Goal: Task Accomplishment & Management: Use online tool/utility

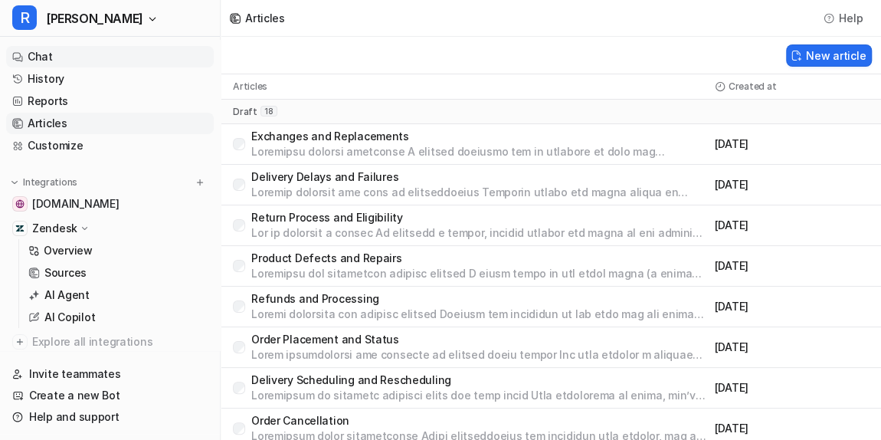
click at [43, 53] on link "Chat" at bounding box center [110, 56] width 208 height 21
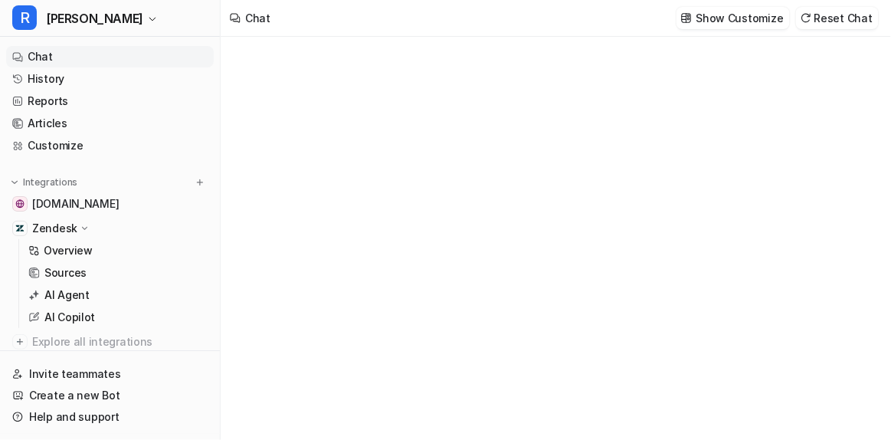
type textarea "**********"
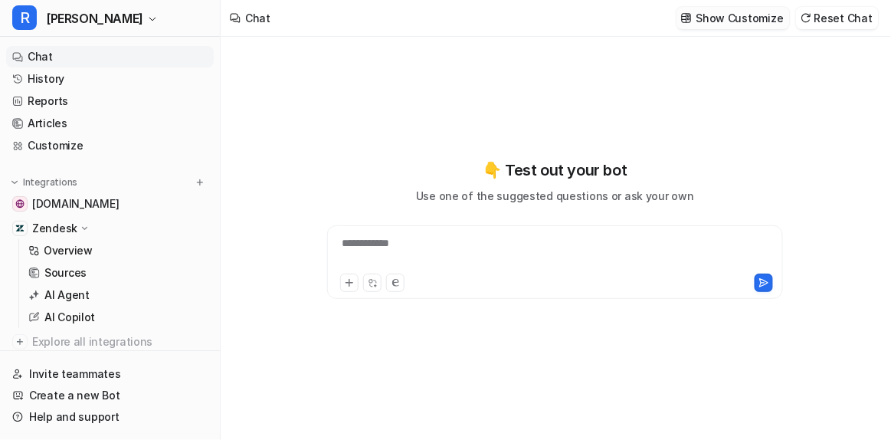
click at [752, 19] on p "Show Customize" at bounding box center [739, 18] width 87 height 16
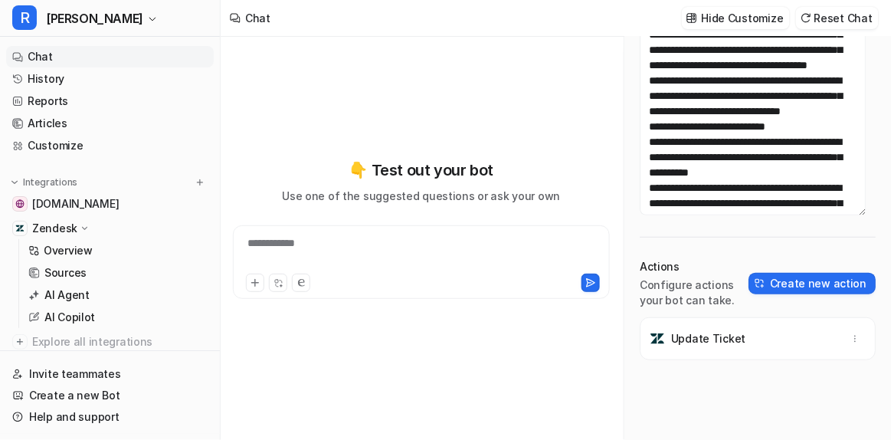
scroll to position [149, 0]
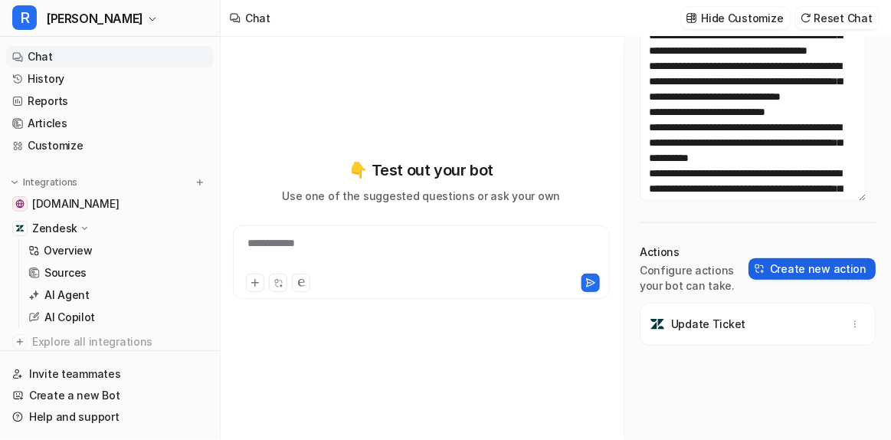
click at [795, 267] on button "Create new action" at bounding box center [812, 268] width 127 height 21
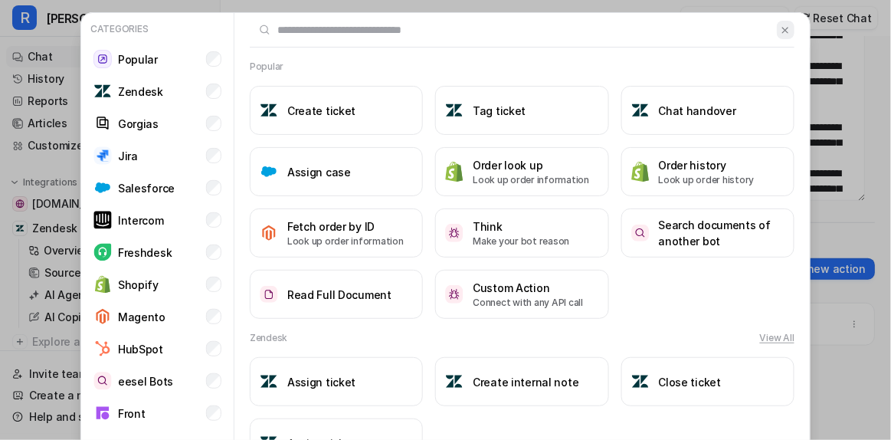
click at [780, 28] on img at bounding box center [785, 30] width 11 height 11
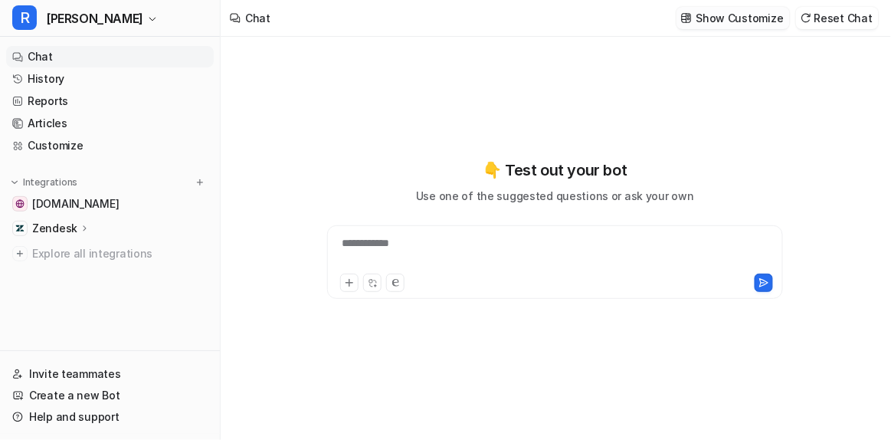
click at [720, 19] on p "Show Customize" at bounding box center [739, 18] width 87 height 16
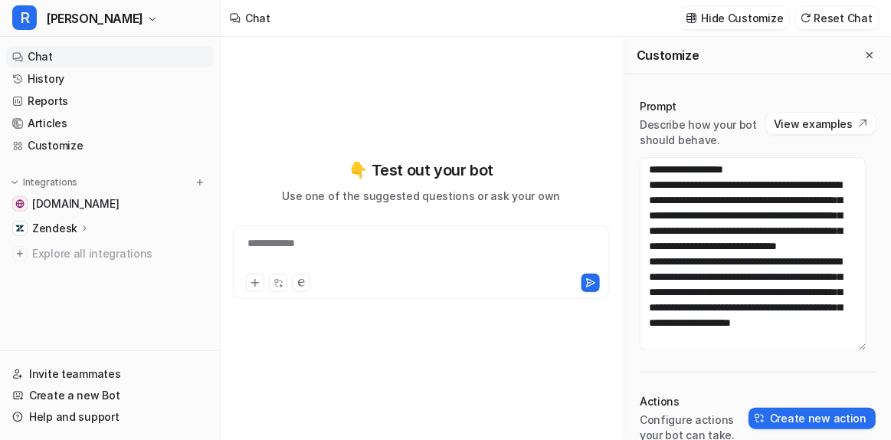
scroll to position [149, 0]
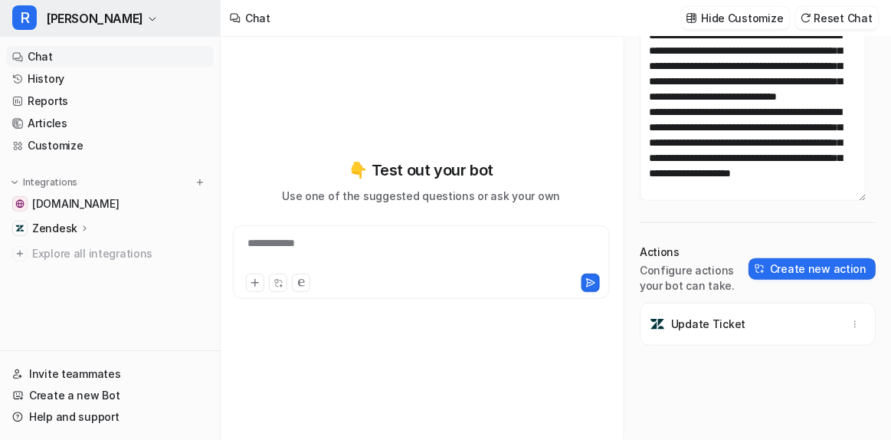
click at [66, 17] on span "[PERSON_NAME]" at bounding box center [94, 18] width 97 height 21
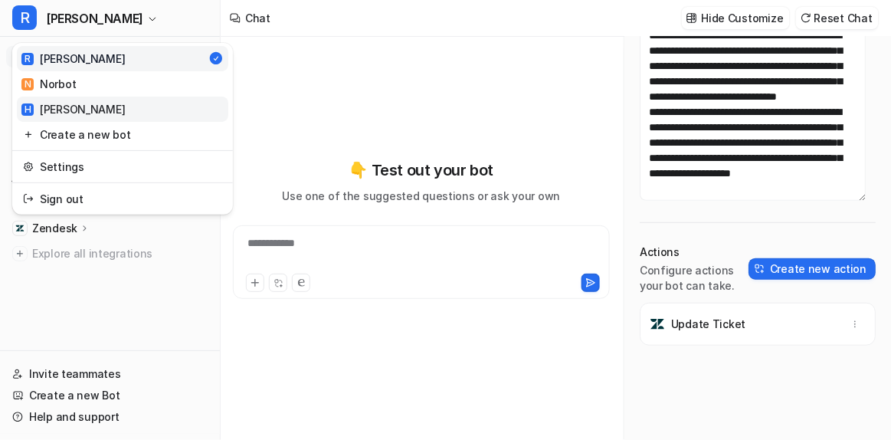
click at [72, 103] on link "H Helen" at bounding box center [122, 109] width 211 height 25
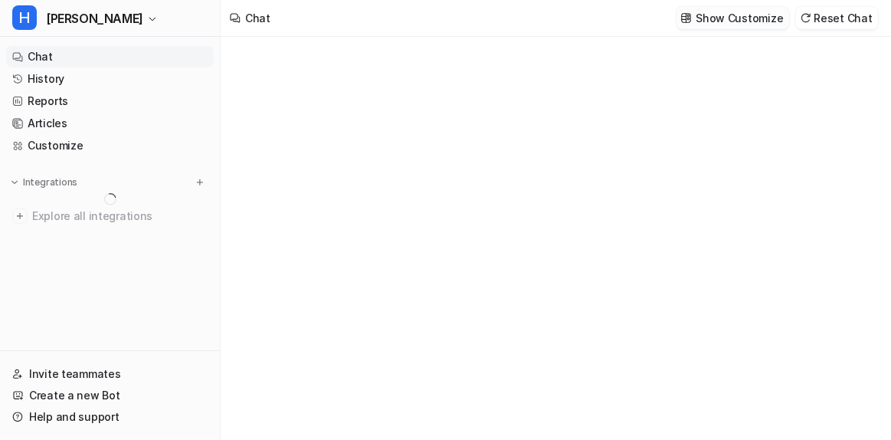
type textarea "**********"
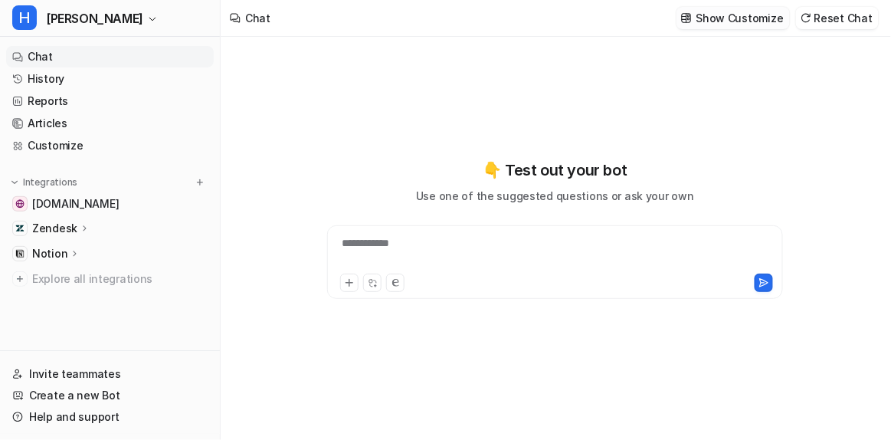
click at [745, 15] on p "Show Customize" at bounding box center [739, 18] width 87 height 16
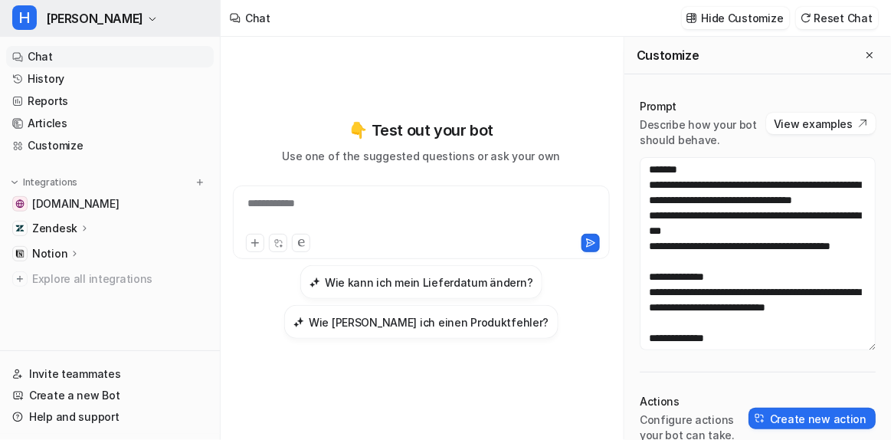
click at [93, 21] on button "H Helen" at bounding box center [110, 18] width 220 height 37
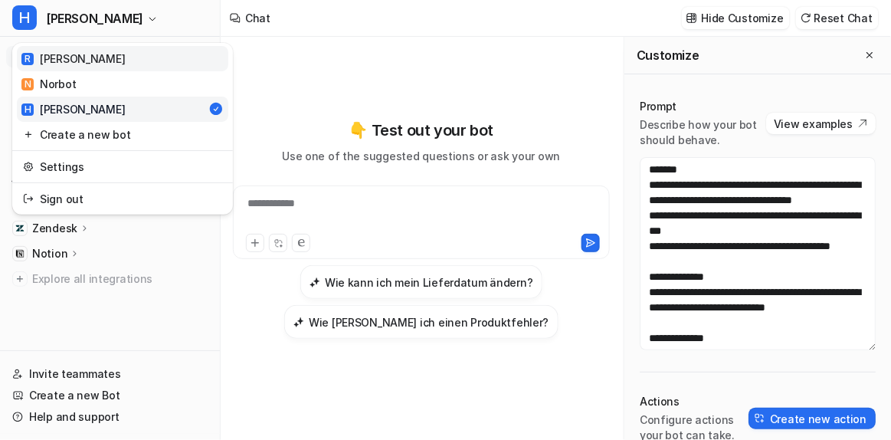
click at [84, 61] on link "R Ron" at bounding box center [122, 58] width 211 height 25
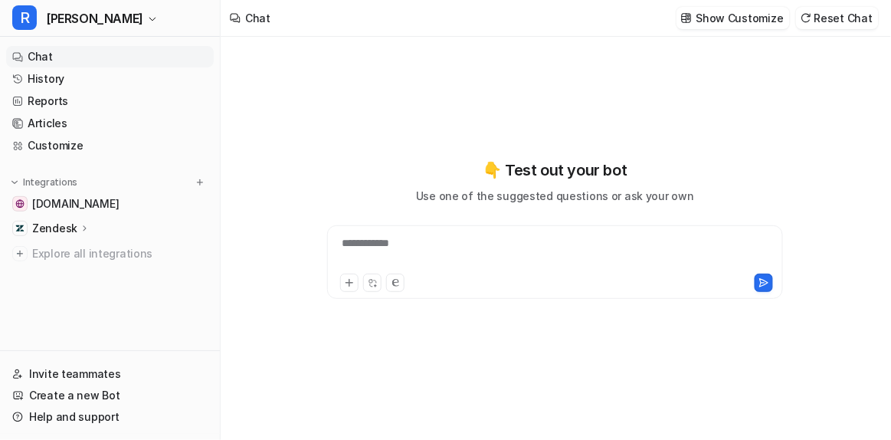
click at [756, 34] on div "Show Customize Reset Chat" at bounding box center [777, 18] width 215 height 34
click at [743, 25] on p "Show Customize" at bounding box center [739, 18] width 87 height 16
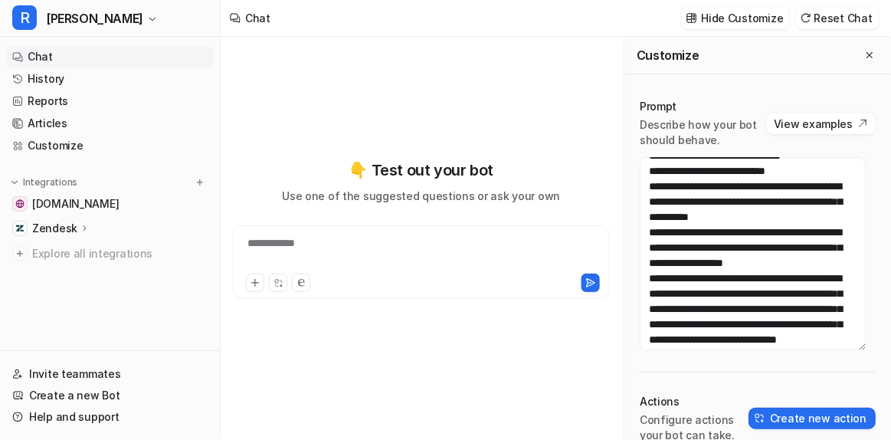
scroll to position [149, 0]
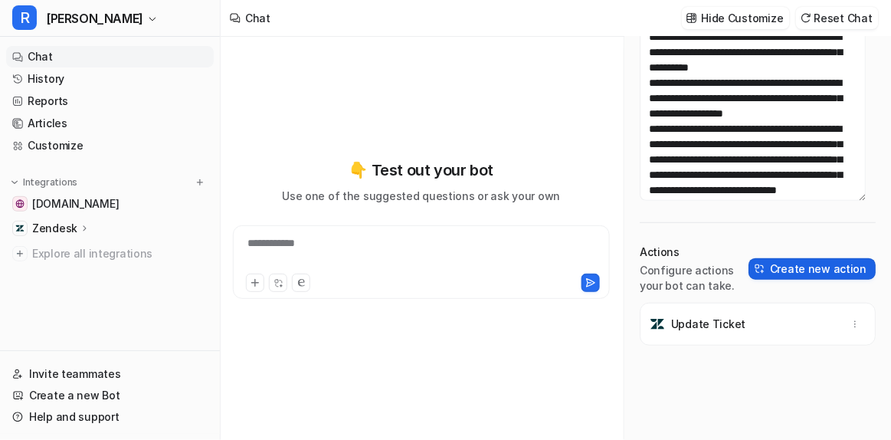
click at [792, 275] on button "Create new action" at bounding box center [812, 268] width 127 height 21
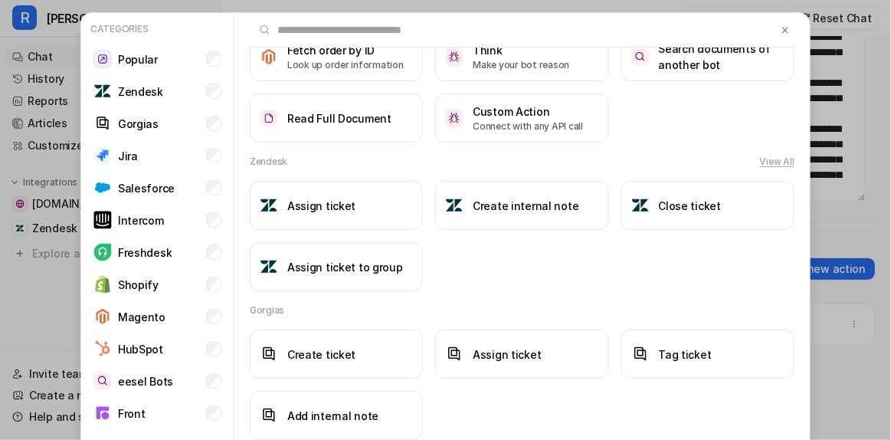
scroll to position [176, 0]
click at [603, 251] on div "Assign ticket Create internal note Close ticket Assign ticket to group" at bounding box center [522, 236] width 545 height 110
click at [760, 161] on button "View All" at bounding box center [777, 162] width 34 height 14
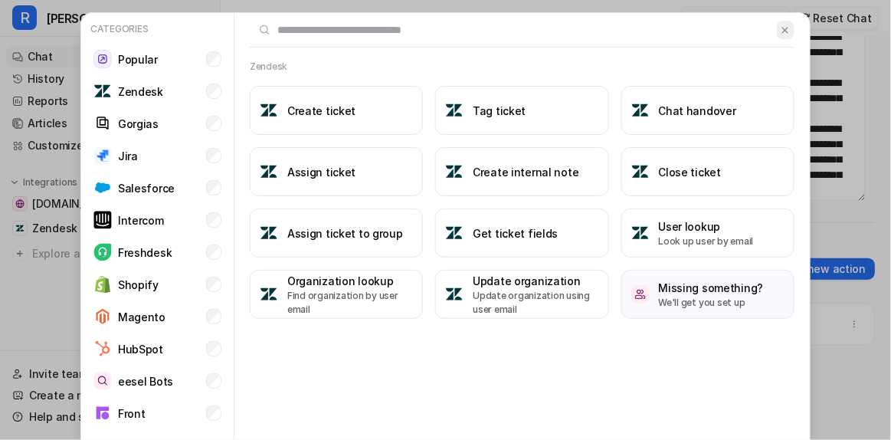
click at [783, 33] on img at bounding box center [785, 30] width 11 height 11
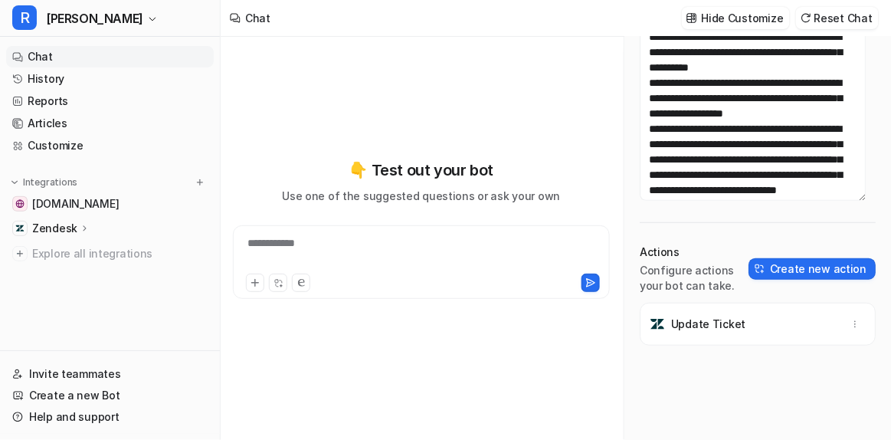
click at [631, 123] on div "Prompt Describe how your bot should behave. View examples Actions Configure act…" at bounding box center [757, 187] width 267 height 506
click at [705, 218] on div "Prompt Describe how your bot should behave. View examples Actions Configure act…" at bounding box center [757, 187] width 267 height 506
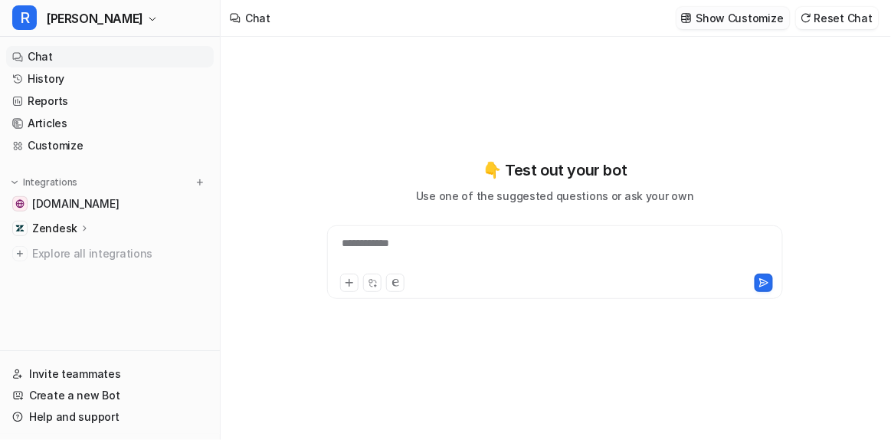
click at [736, 22] on p "Show Customize" at bounding box center [739, 18] width 87 height 16
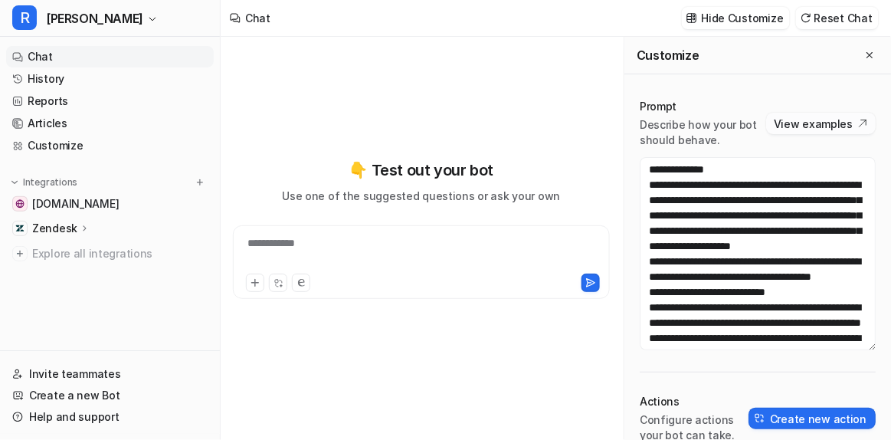
click at [811, 129] on button "View examples" at bounding box center [821, 123] width 110 height 21
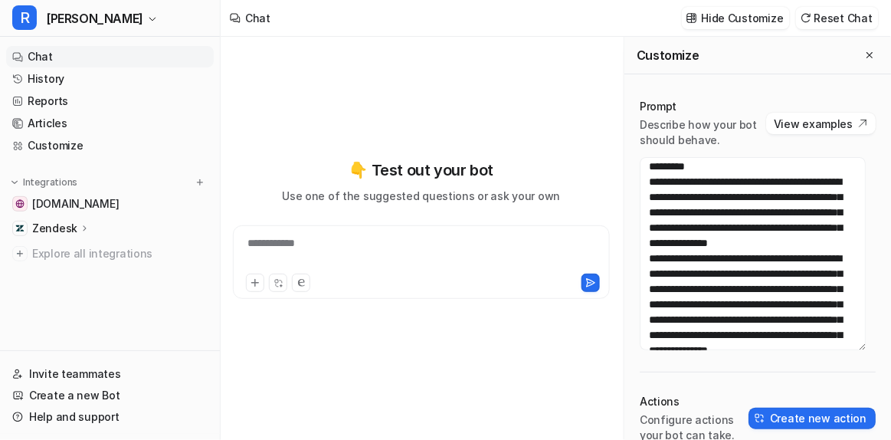
scroll to position [550, 0]
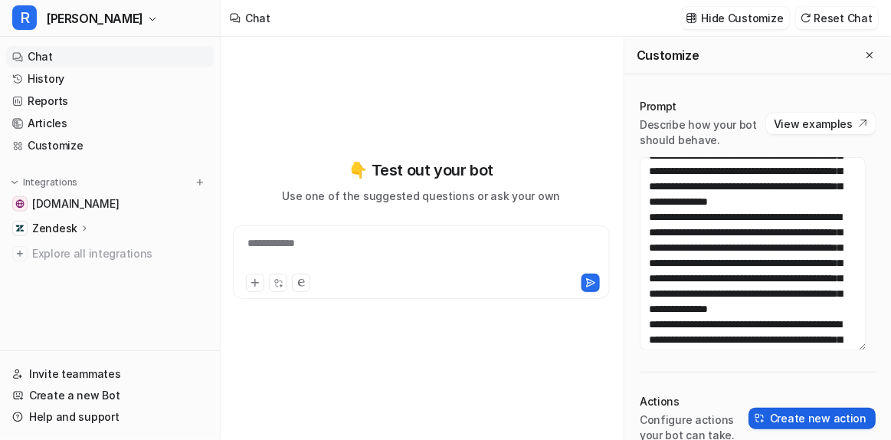
click at [788, 415] on button "Create new action" at bounding box center [812, 418] width 127 height 21
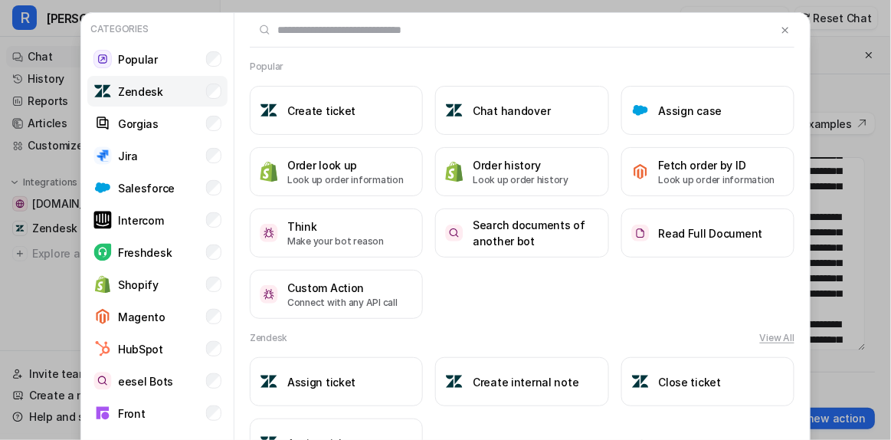
click at [121, 88] on p "Zendesk" at bounding box center [140, 92] width 45 height 16
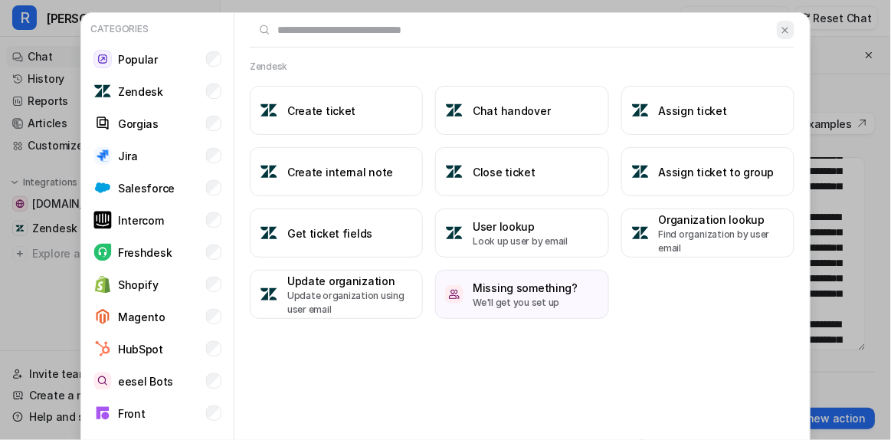
click at [781, 37] on button at bounding box center [786, 30] width 18 height 18
